Goal: Task Accomplishment & Management: Complete application form

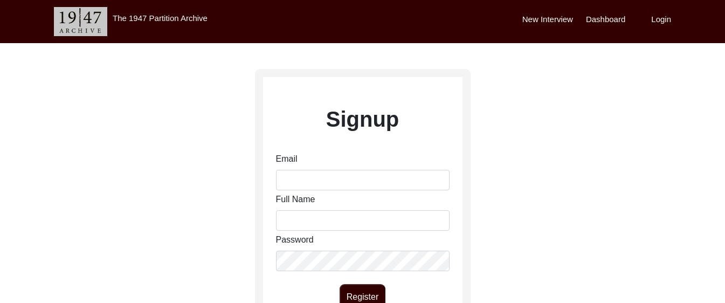
click at [662, 27] on div "New Interview Dashboard Login" at bounding box center [623, 21] width 203 height 43
click at [658, 19] on label "Login" at bounding box center [661, 19] width 20 height 12
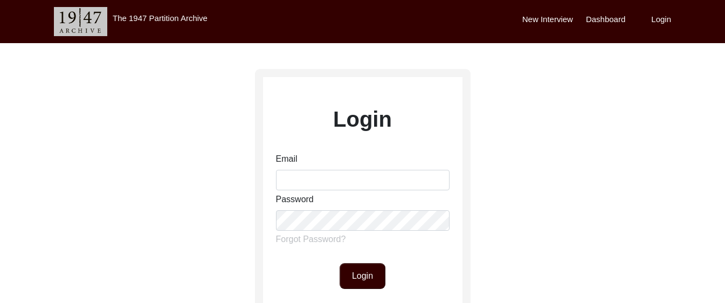
click at [356, 190] on div "Email Password Forgot Password?" at bounding box center [363, 202] width 174 height 98
click at [356, 186] on input "Email" at bounding box center [363, 180] width 174 height 20
type input "[EMAIL_ADDRESS][DOMAIN_NAME]"
click at [377, 274] on button "Login" at bounding box center [363, 276] width 46 height 26
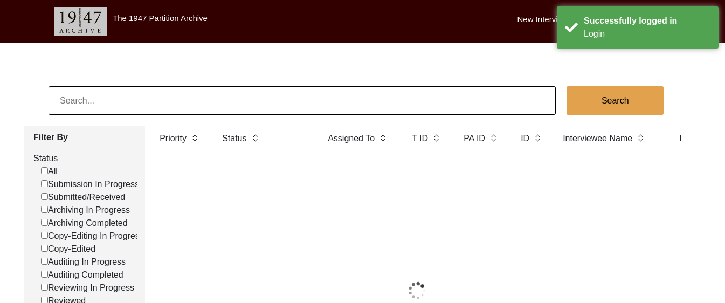
click at [43, 198] on input "Submitted/Received" at bounding box center [44, 196] width 7 height 7
checkbox input "false"
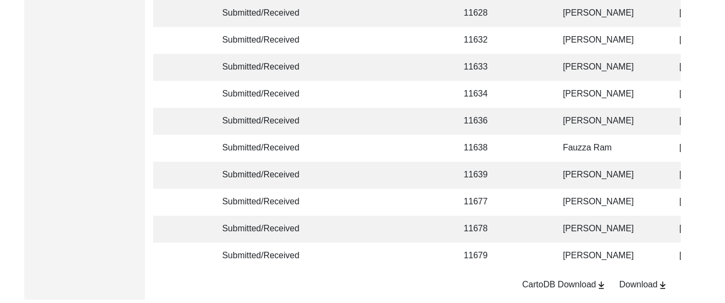
scroll to position [2715, 0]
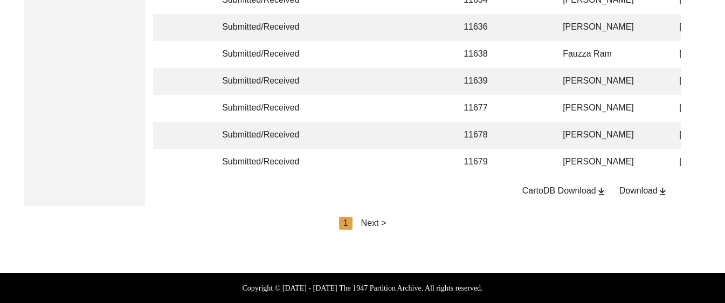
click at [375, 221] on div "Next >" at bounding box center [373, 223] width 25 height 13
click at [375, 221] on div "2" at bounding box center [370, 223] width 13 height 13
click at [401, 225] on div "Next >" at bounding box center [398, 223] width 25 height 13
click at [403, 223] on div "Next >" at bounding box center [398, 223] width 25 height 13
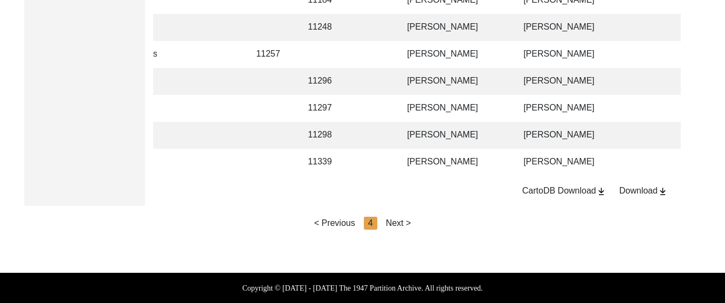
click at [401, 218] on div "Next >" at bounding box center [398, 223] width 25 height 13
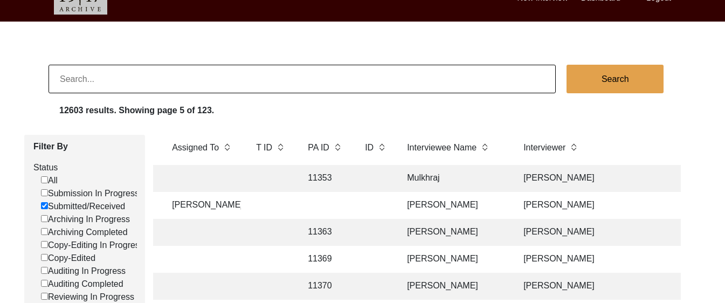
scroll to position [0, 0]
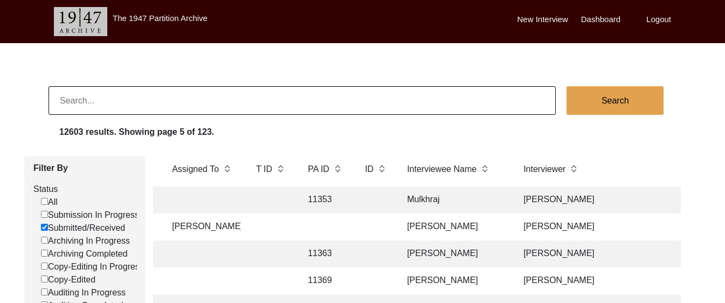
click at [45, 225] on input "Submitted/Received" at bounding box center [44, 227] width 7 height 7
checkbox input "false"
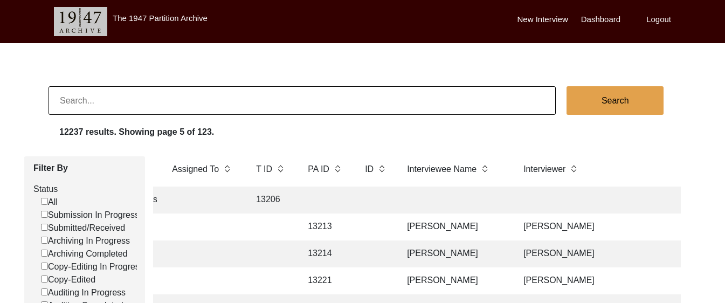
click at [47, 228] on label "Submitted/Received" at bounding box center [83, 228] width 84 height 13
click at [47, 228] on input "Submitted/Received" at bounding box center [44, 227] width 7 height 7
checkbox input "false"
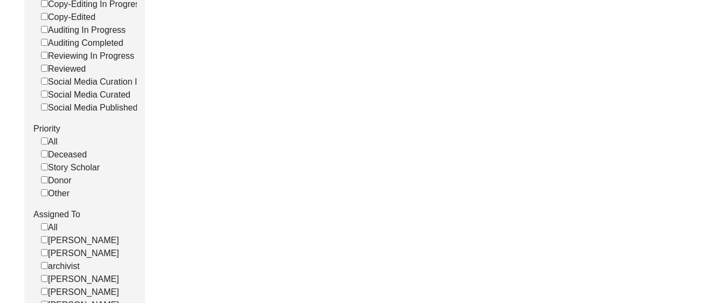
scroll to position [393, 0]
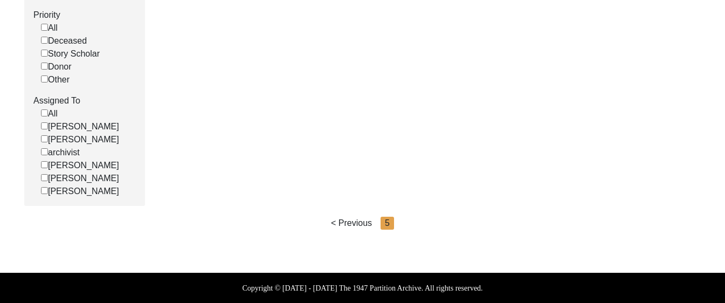
click at [341, 220] on div "< Previous" at bounding box center [351, 223] width 41 height 13
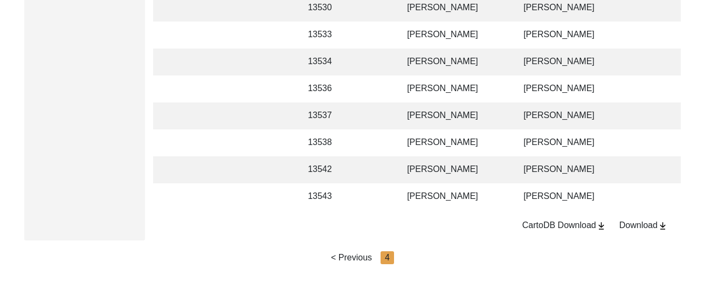
click at [457, 191] on td "[PERSON_NAME]" at bounding box center [455, 196] width 108 height 27
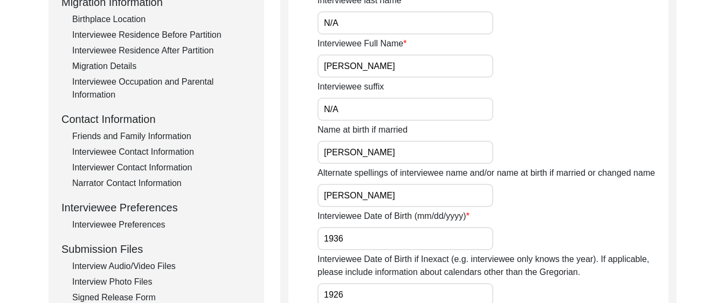
scroll to position [127, 0]
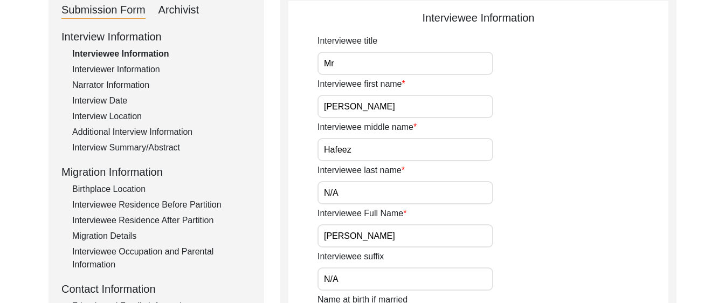
click at [134, 185] on div "Birthplace Location" at bounding box center [161, 189] width 179 height 13
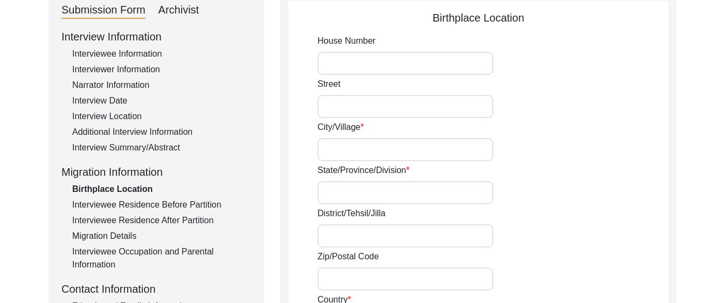
type input "N/A"
type input "Chak 390 JB Bajwara"
type input "[GEOGRAPHIC_DATA]"
type input "[PERSON_NAME]/ [PERSON_NAME]"
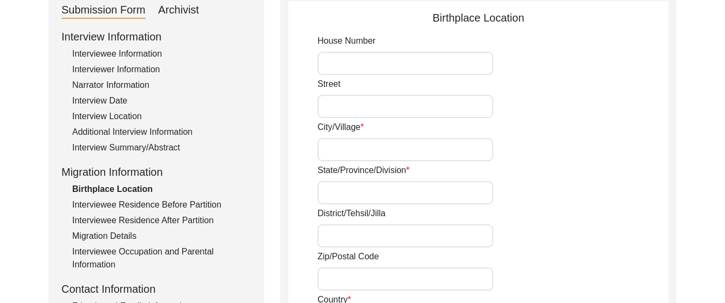
type input "36051"
type input "[GEOGRAPHIC_DATA]"
type input "Chak 390 [PERSON_NAME]/ [PERSON_NAME] Motor way Interchange"
type input "Chak 390 JB Bajwara, [GEOGRAPHIC_DATA], [GEOGRAPHIC_DATA]"
type input "N/A"
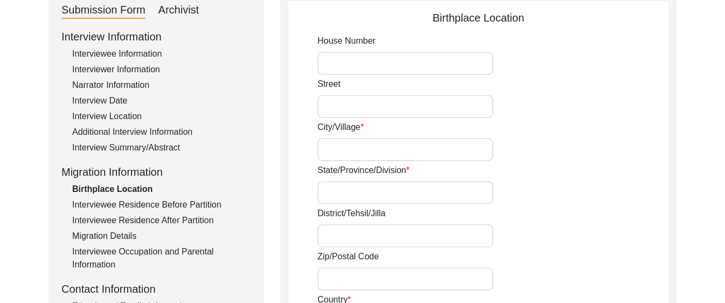
type input "N/A"
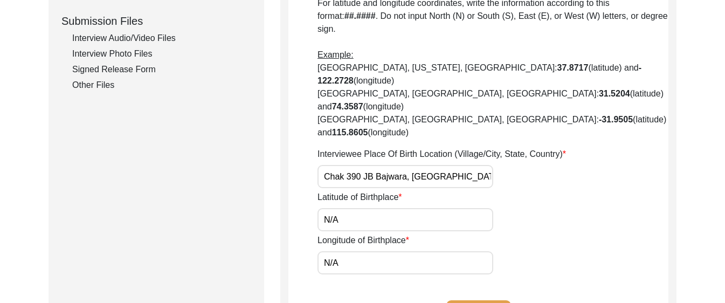
scroll to position [523, 0]
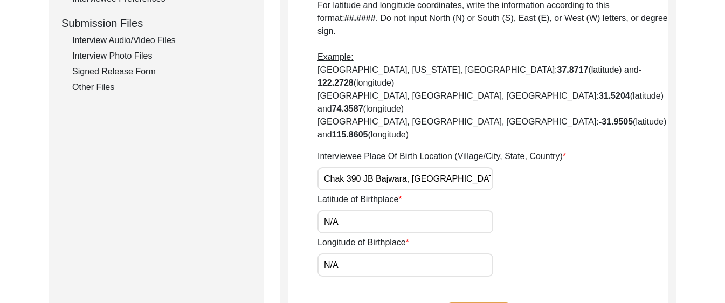
drag, startPoint x: 478, startPoint y: 127, endPoint x: 288, endPoint y: 118, distance: 190.6
click at [517, 193] on div "Latitude of Birthplace N/A" at bounding box center [493, 213] width 351 height 40
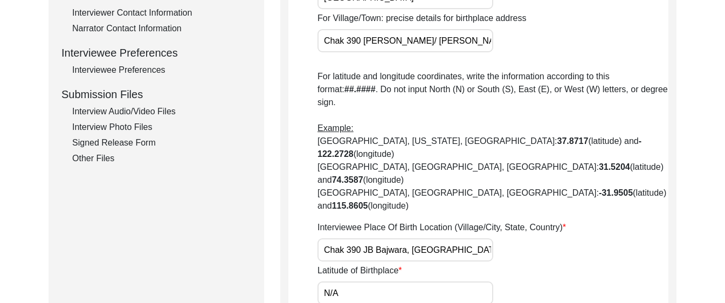
scroll to position [543, 0]
